Goal: Task Accomplishment & Management: Manage account settings

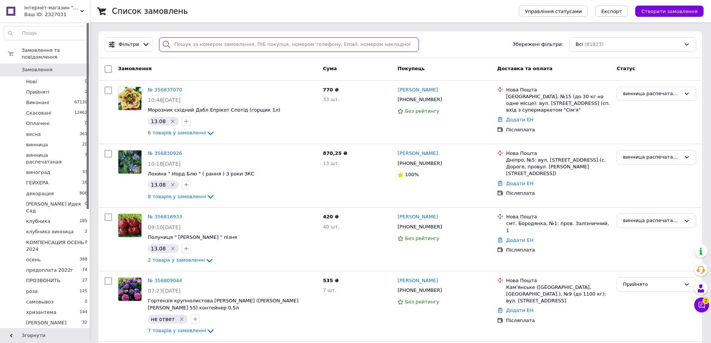
click at [234, 42] on input "search" at bounding box center [289, 44] width 260 height 15
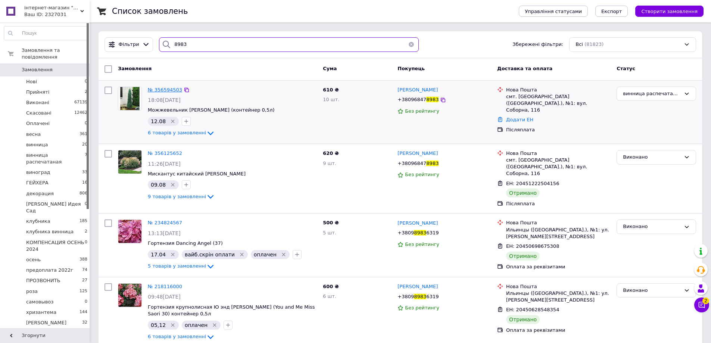
type input "8983"
click at [169, 91] on span "№ 356594503" at bounding box center [165, 90] width 34 height 6
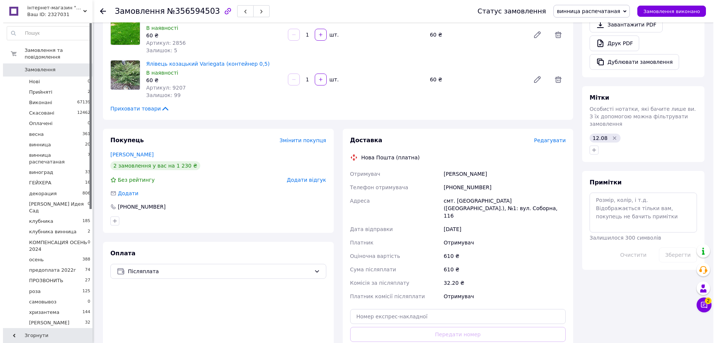
scroll to position [261, 0]
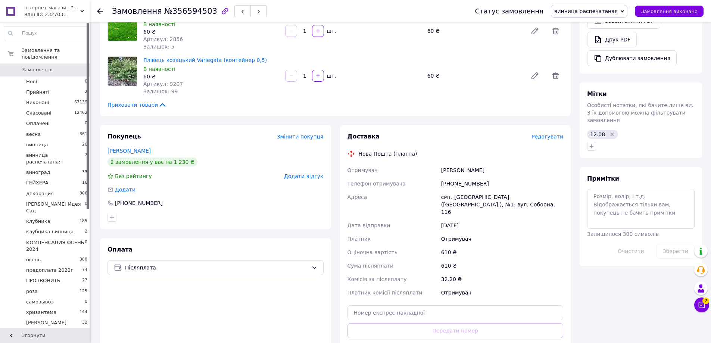
click at [549, 134] on span "Редагувати" at bounding box center [547, 137] width 32 height 6
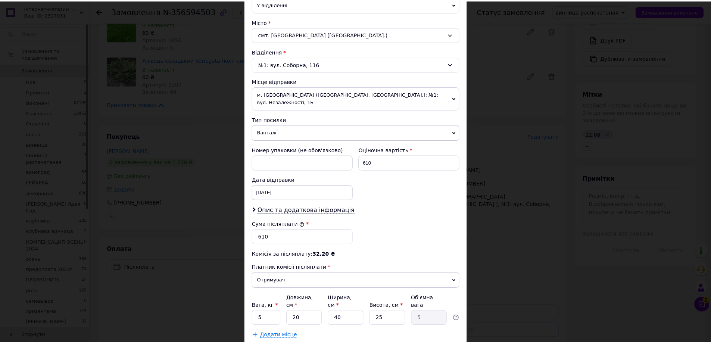
scroll to position [226, 0]
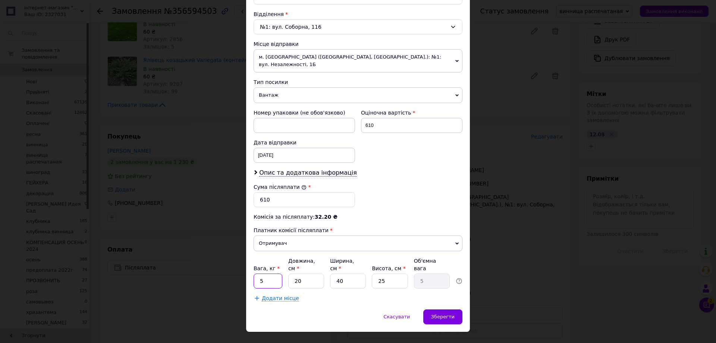
drag, startPoint x: 267, startPoint y: 266, endPoint x: 257, endPoint y: 266, distance: 10.1
click at [257, 273] on input "5" at bounding box center [268, 280] width 29 height 15
type input "1"
type input "6"
type input "1.5"
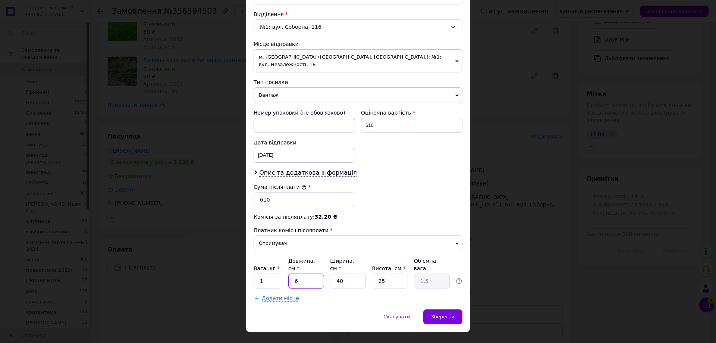
type input "68"
type input "17"
type input "68"
type input "2"
type input "0.85"
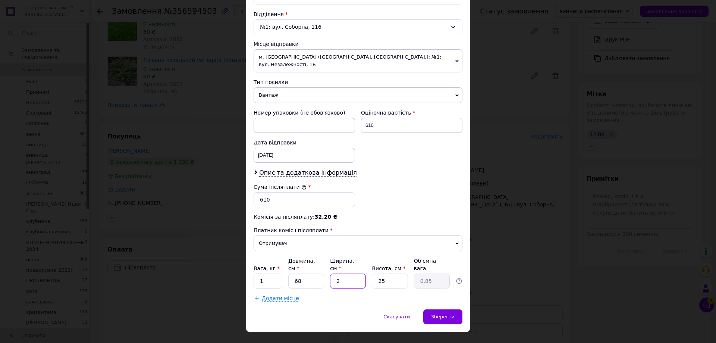
type input "24"
type input "10.2"
type input "24"
type input "1"
type input "0.41"
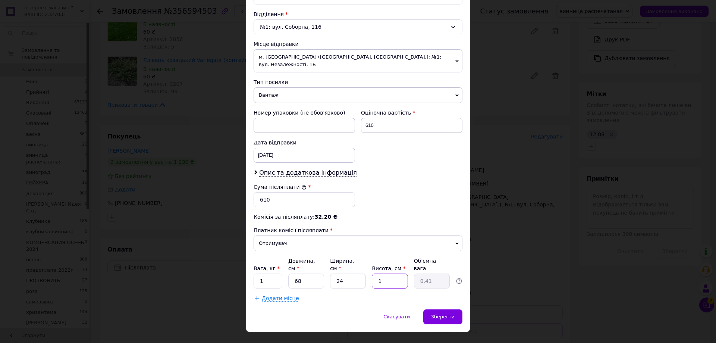
type input "17"
type input "6.94"
type input "17"
click at [442, 309] on div "Зберегти" at bounding box center [442, 316] width 39 height 15
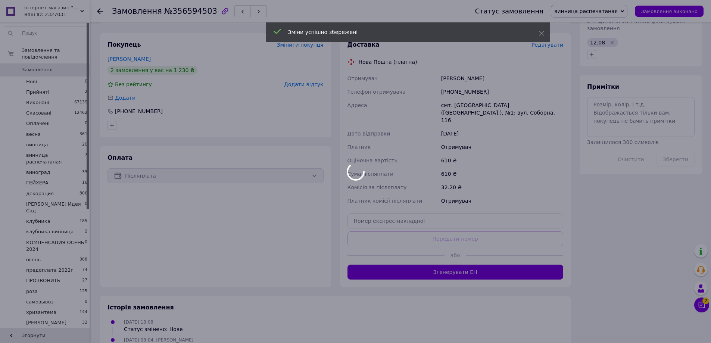
scroll to position [373, 0]
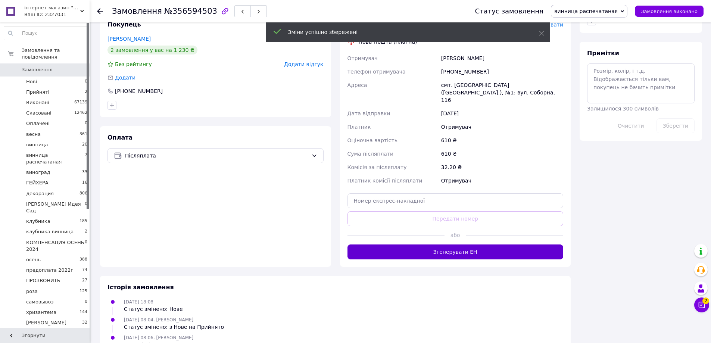
click at [486, 244] on button "Згенерувати ЕН" at bounding box center [455, 251] width 216 height 15
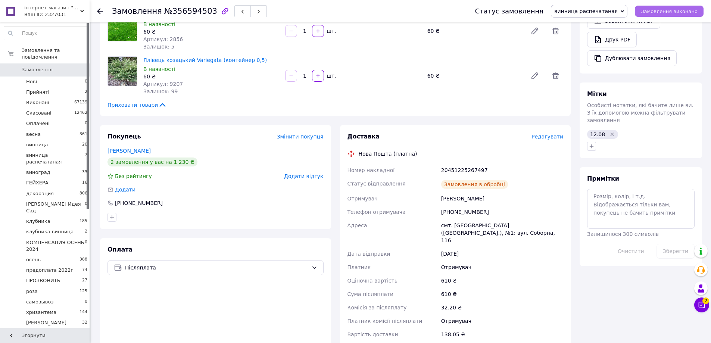
click at [667, 11] on span "Замовлення виконано" at bounding box center [669, 12] width 57 height 6
